Goal: Task Accomplishment & Management: Use online tool/utility

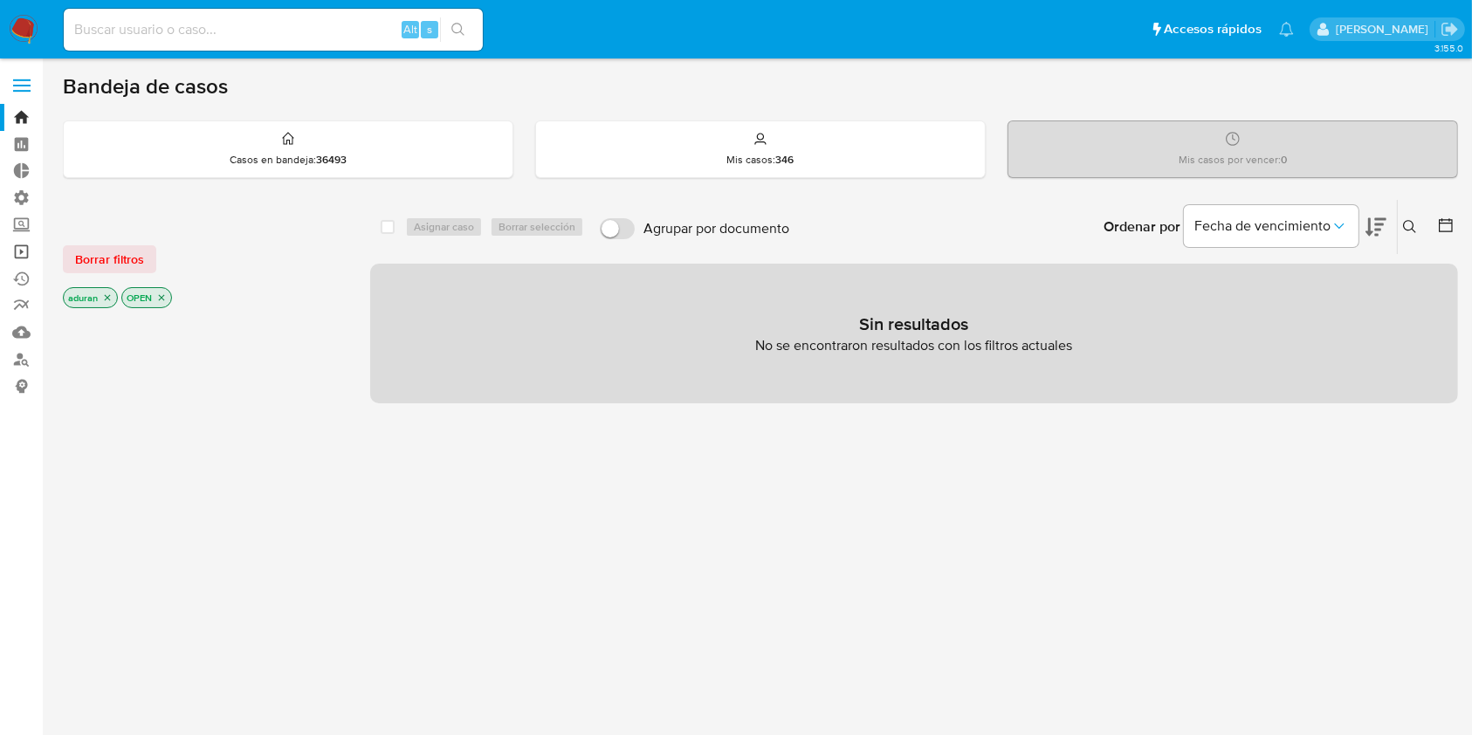
click at [24, 251] on link "Operaciones masivas" at bounding box center [104, 251] width 208 height 27
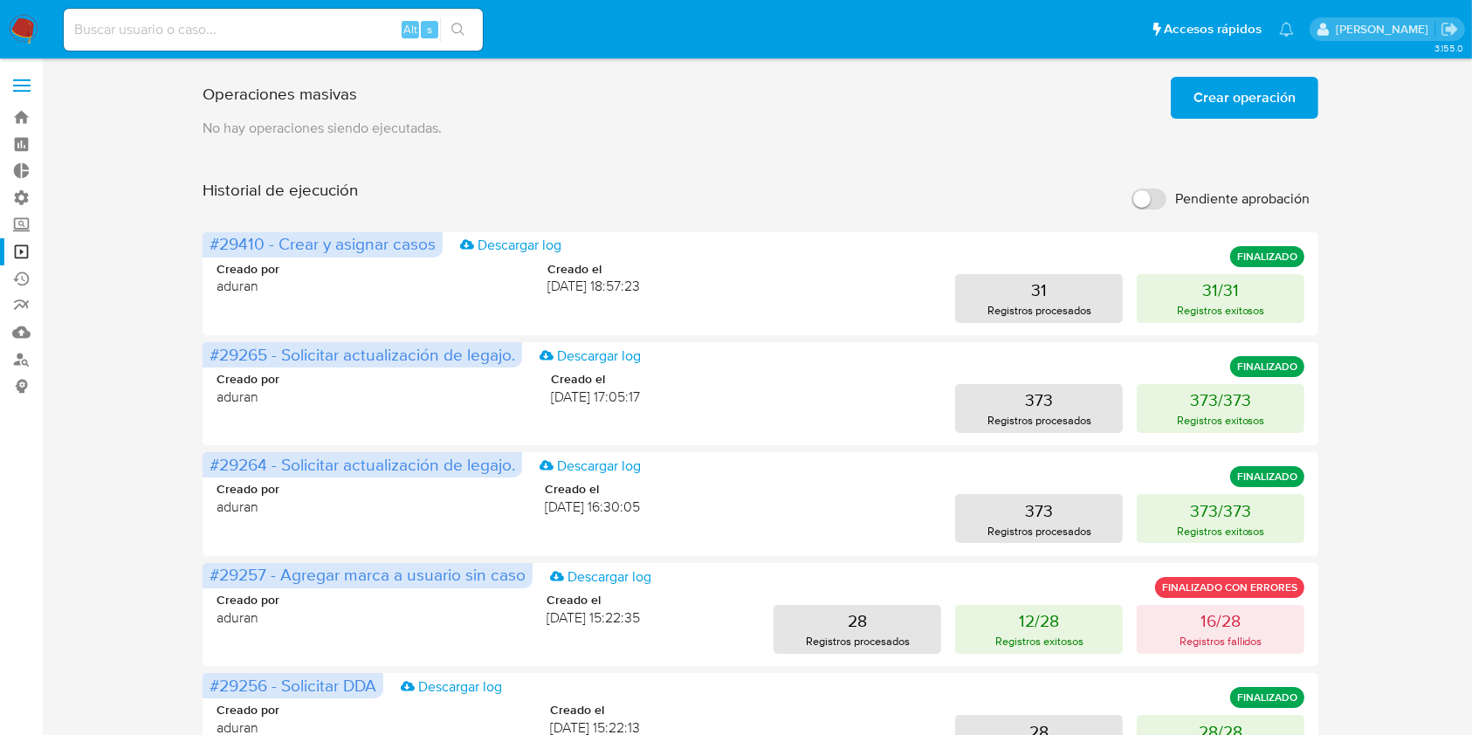
click at [1209, 86] on span "Crear operación" at bounding box center [1245, 98] width 102 height 38
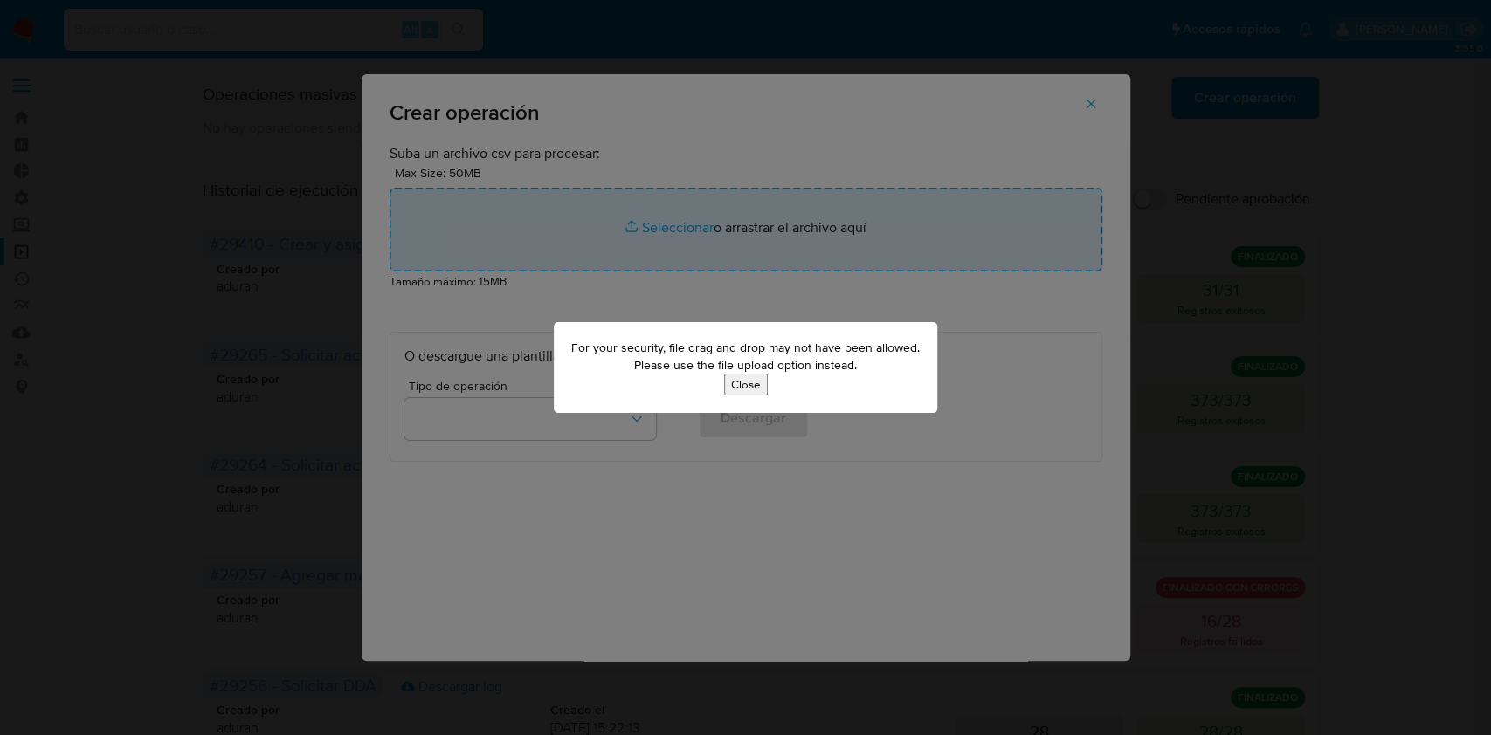
click at [761, 388] on button "Close" at bounding box center [746, 385] width 44 height 22
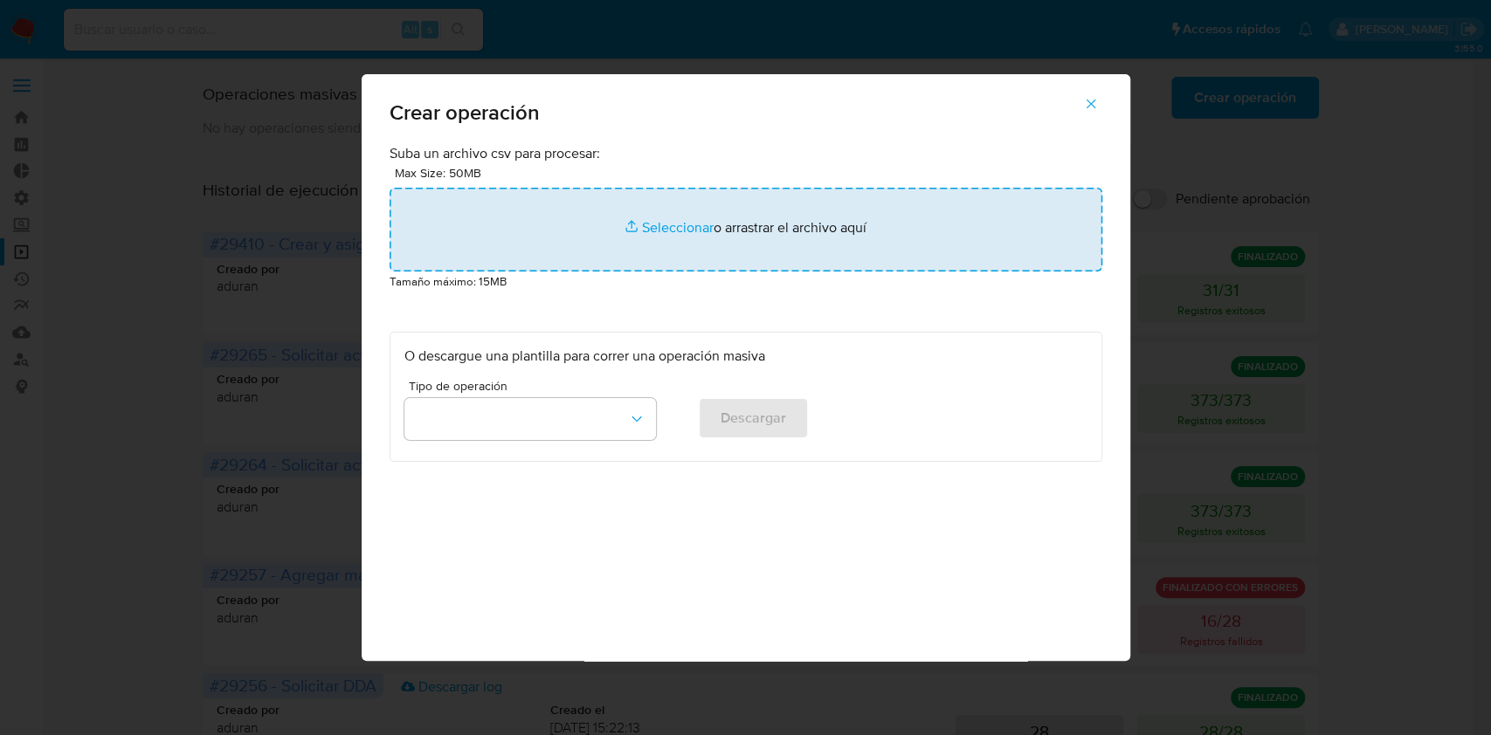
click at [671, 224] on input "file" at bounding box center [745, 230] width 713 height 84
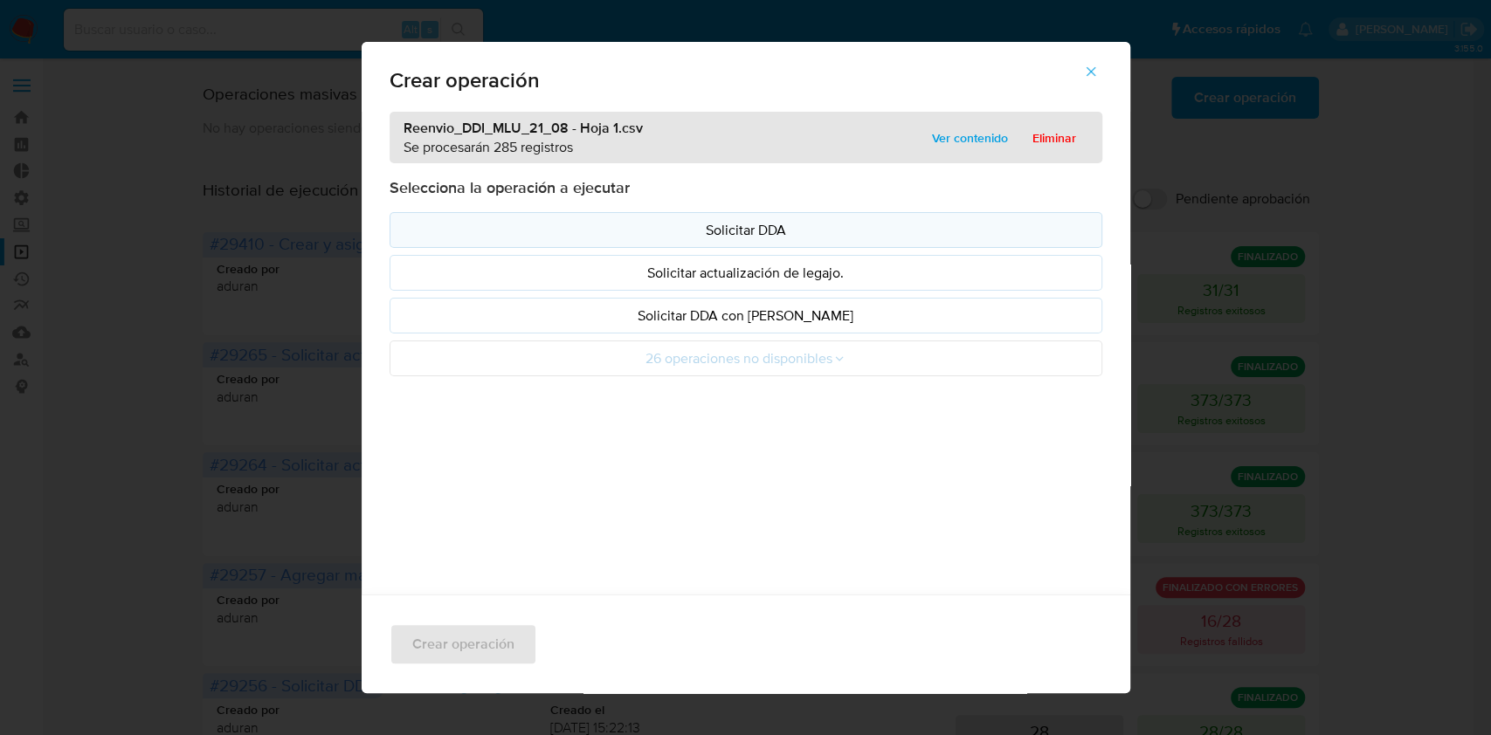
click at [672, 231] on p "Solicitar DDA" at bounding box center [745, 230] width 683 height 20
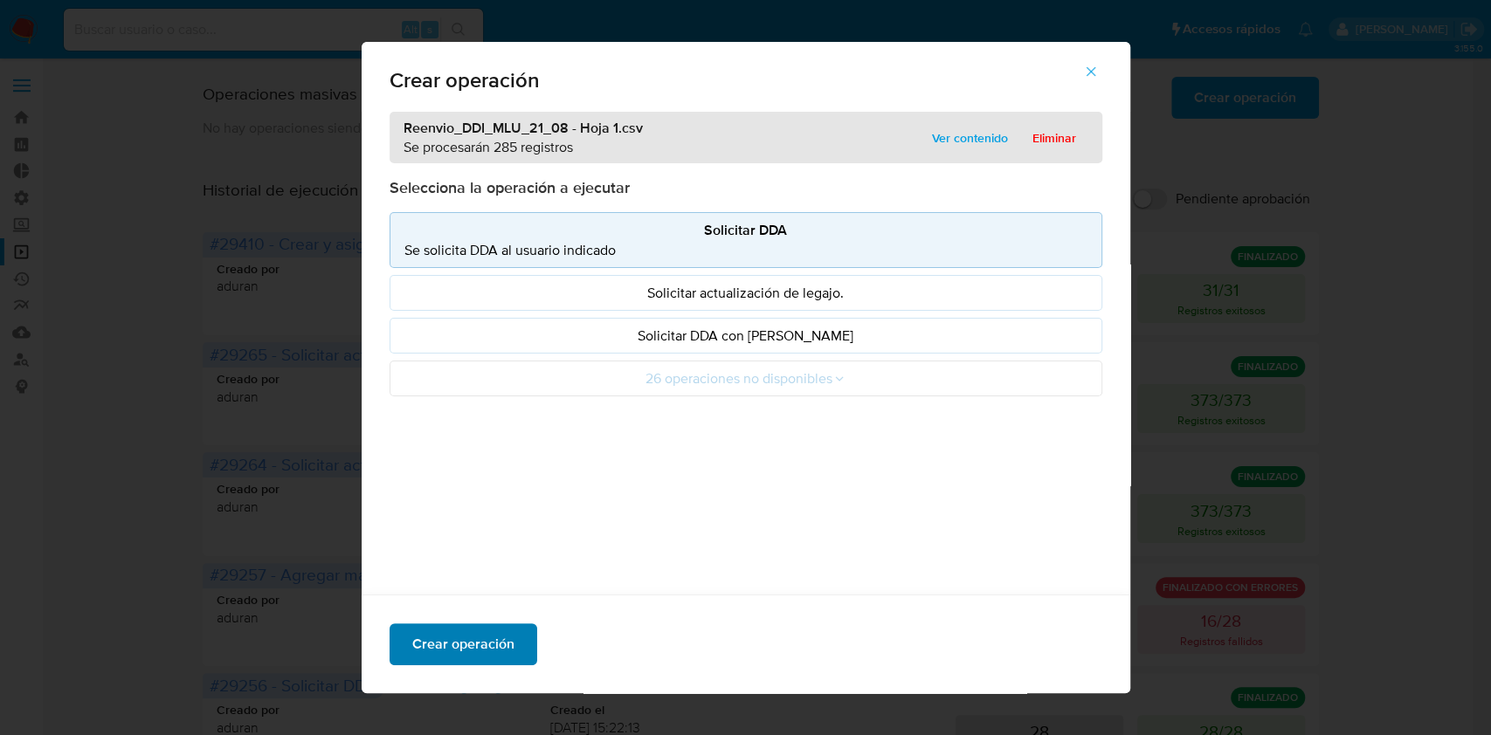
click at [422, 641] on span "Crear operación" at bounding box center [463, 644] width 102 height 38
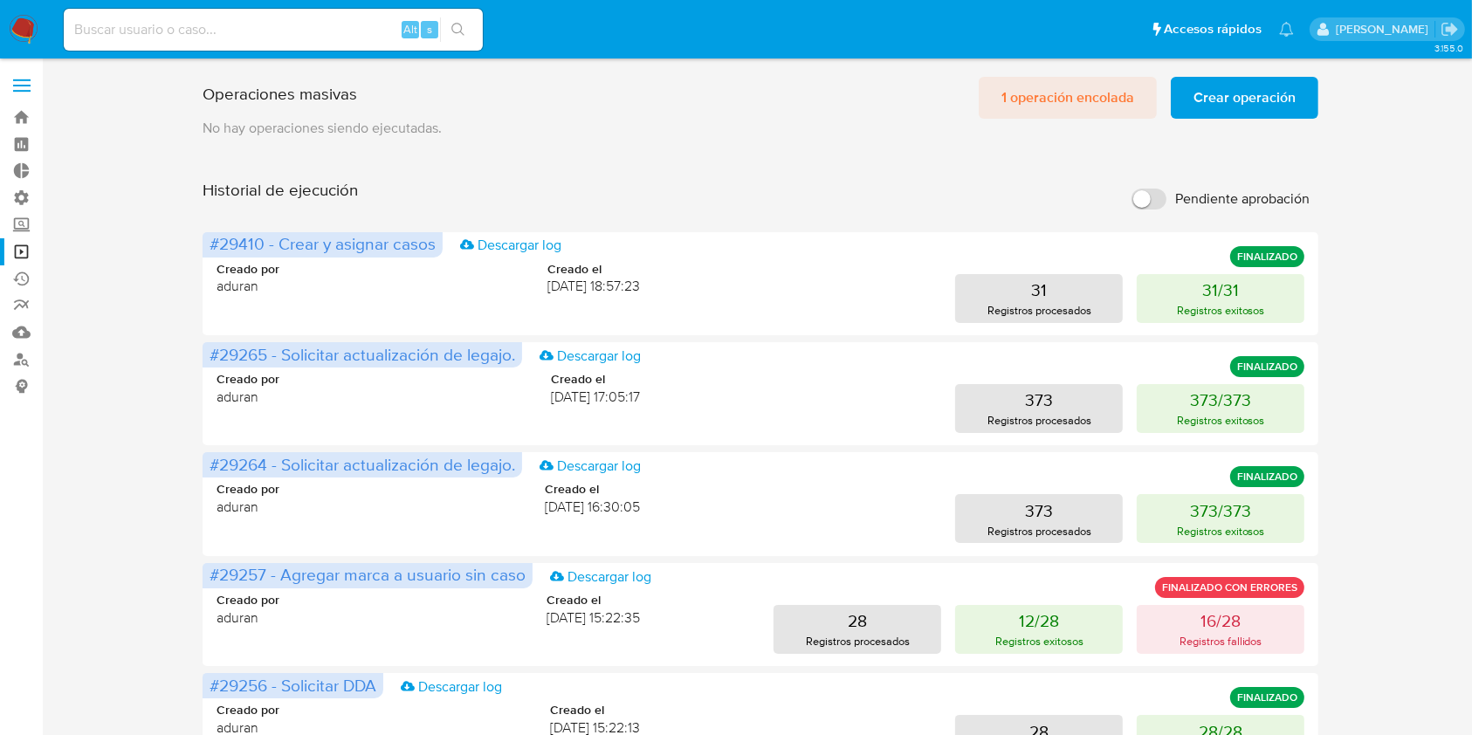
click at [1044, 111] on span "1 operación encolada" at bounding box center [1068, 98] width 133 height 38
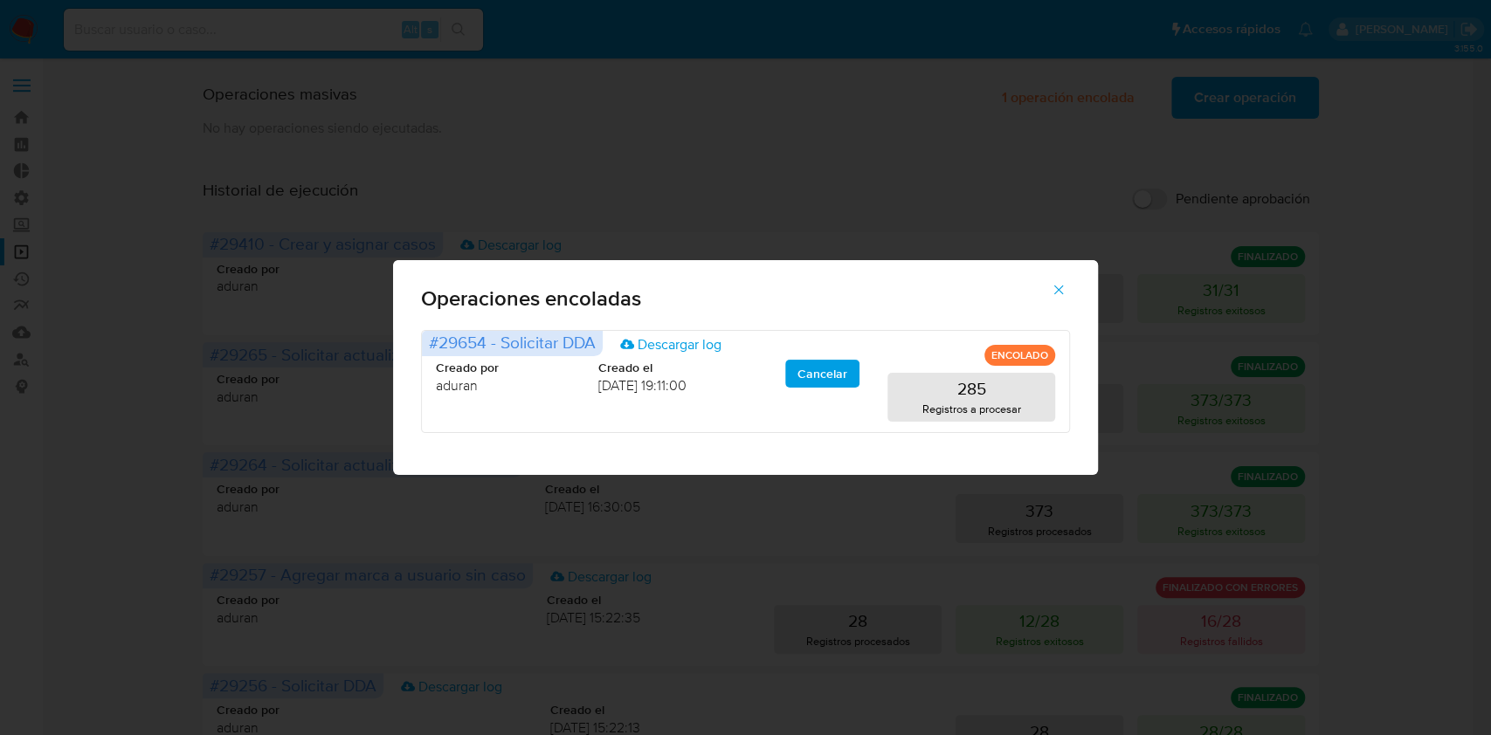
click at [888, 72] on div "Operaciones encoladas #29654 - Solicitar DDA Descargar log ENCOLADO Creado por …" at bounding box center [745, 367] width 1491 height 735
click at [1057, 290] on icon "button" at bounding box center [1059, 290] width 16 height 16
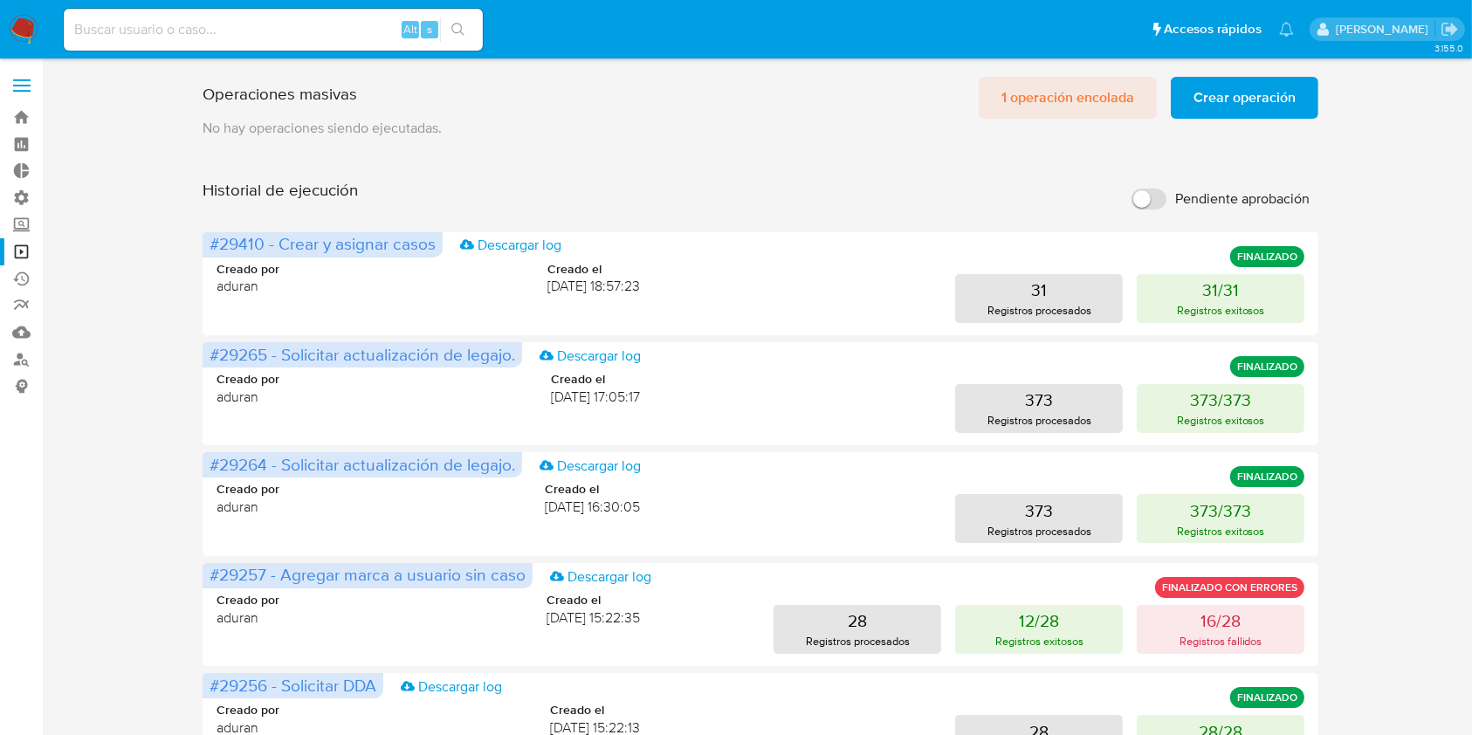
click at [1063, 104] on span "1 operación encolada" at bounding box center [1068, 98] width 133 height 38
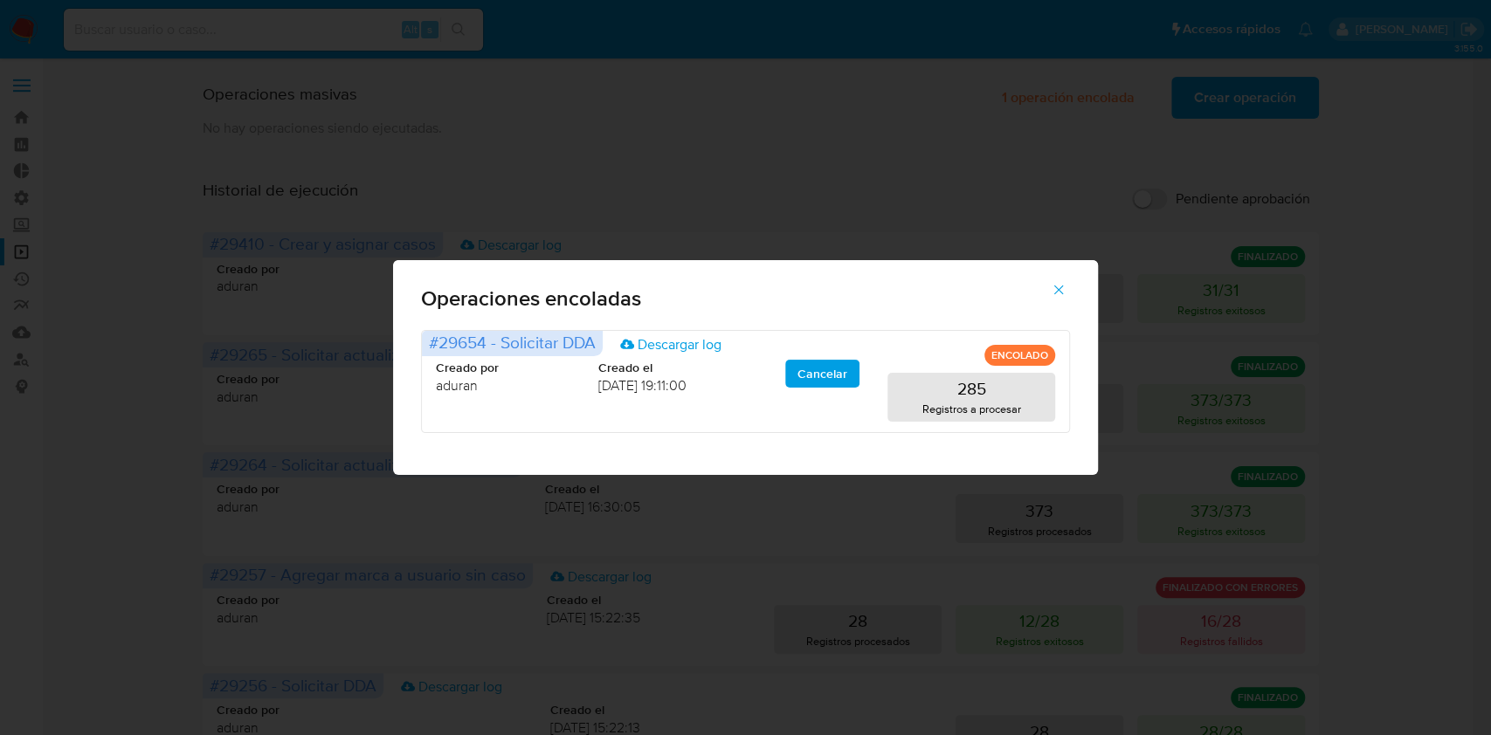
click at [1061, 272] on span "button" at bounding box center [1059, 290] width 16 height 38
